Goal: Register for event/course

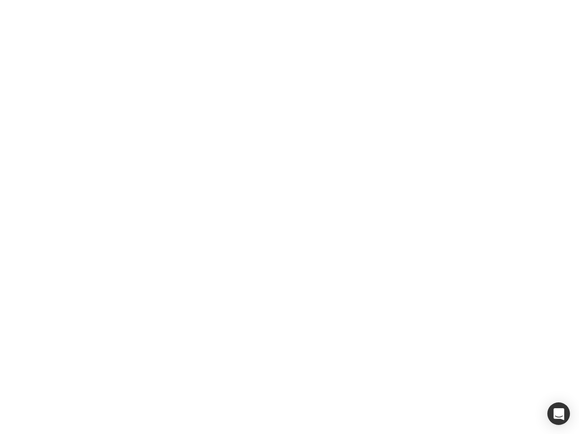
click at [289, 217] on div at bounding box center [289, 217] width 579 height 434
click at [558, 414] on div "button" at bounding box center [558, 413] width 23 height 23
click at [289, 217] on div at bounding box center [289, 217] width 579 height 434
click at [558, 414] on div "button" at bounding box center [558, 413] width 23 height 23
